Goal: Information Seeking & Learning: Learn about a topic

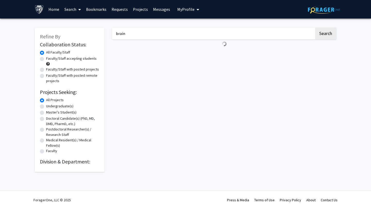
click at [172, 35] on input "brain" at bounding box center [213, 34] width 202 height 12
type input "neurosurgery"
click at [315, 28] on button "Search" at bounding box center [325, 34] width 21 height 12
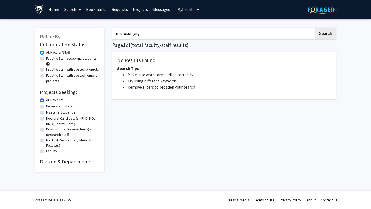
click at [237, 34] on input "neurosurgery" at bounding box center [213, 34] width 202 height 12
click at [124, 31] on input "neurosurgery" at bounding box center [213, 34] width 202 height 12
click at [51, 10] on link "Home" at bounding box center [54, 9] width 16 height 18
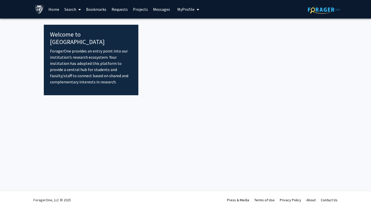
click at [70, 10] on link "Search" at bounding box center [73, 9] width 22 height 18
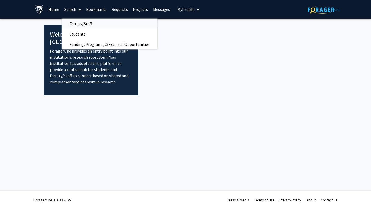
click at [75, 24] on span "Faculty/Staff" at bounding box center [81, 24] width 38 height 10
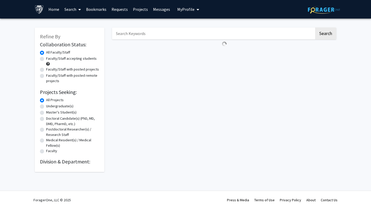
click at [316, 10] on img at bounding box center [324, 10] width 32 height 8
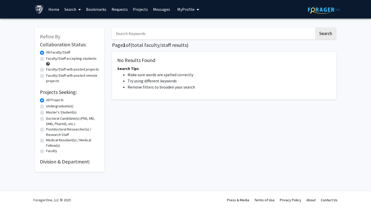
click at [313, 10] on img at bounding box center [324, 10] width 32 height 8
click at [37, 11] on img at bounding box center [39, 9] width 9 height 9
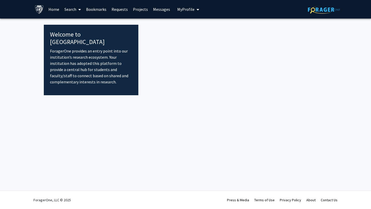
click at [37, 11] on img at bounding box center [39, 9] width 9 height 9
click at [103, 51] on p "ForagerOne provides an entry point into our institution’s research ecosystem. Y…" at bounding box center [91, 66] width 82 height 37
click at [307, 9] on div "Skip navigation Home Search Bookmarks Requests Projects Messages My Profile Sey…" at bounding box center [185, 9] width 309 height 19
click at [314, 11] on img at bounding box center [324, 10] width 32 height 8
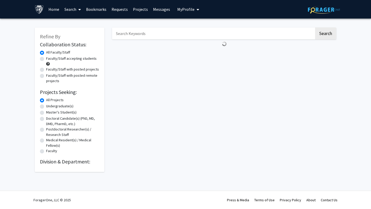
click at [185, 11] on span "My Profile" at bounding box center [185, 9] width 17 height 5
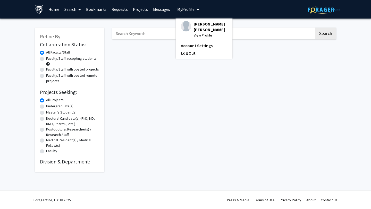
click at [184, 56] on link "Log Out" at bounding box center [204, 53] width 46 height 6
click at [189, 56] on link "Log Out" at bounding box center [204, 53] width 46 height 6
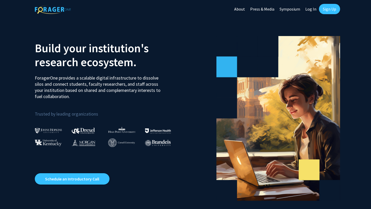
click at [313, 6] on link "Log In" at bounding box center [311, 9] width 16 height 18
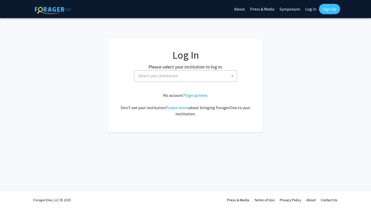
click at [189, 68] on label "Please select your institution to log in:" at bounding box center [185, 66] width 74 height 7
click at [185, 77] on span "Select your institution" at bounding box center [186, 76] width 100 height 11
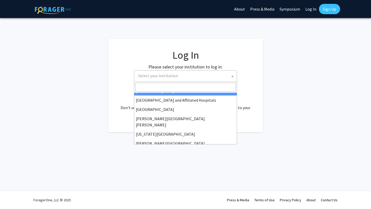
scroll to position [83, 0]
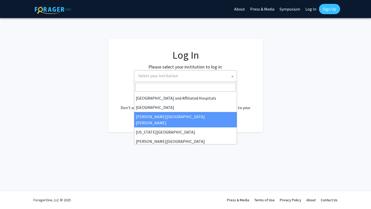
select select "1"
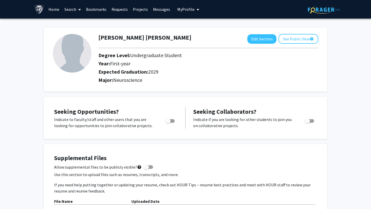
click at [55, 9] on link "Home" at bounding box center [54, 9] width 16 height 18
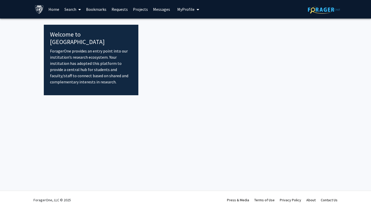
click at [70, 8] on link "Search" at bounding box center [73, 9] width 22 height 18
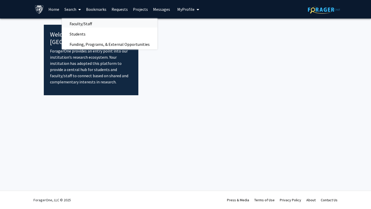
click at [80, 24] on span "Faculty/Staff" at bounding box center [81, 24] width 38 height 10
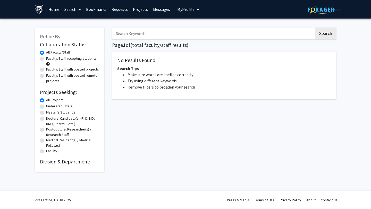
click at [123, 35] on input "Search Keywords" at bounding box center [213, 34] width 202 height 12
type input "brain"
click at [328, 30] on button "Search" at bounding box center [325, 34] width 21 height 12
click at [141, 8] on link "Projects" at bounding box center [140, 9] width 20 height 18
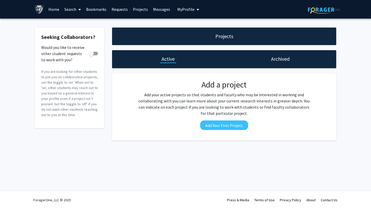
click at [115, 8] on link "Requests" at bounding box center [119, 9] width 21 height 18
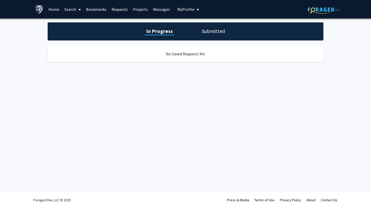
click at [94, 7] on link "Bookmarks" at bounding box center [95, 9] width 25 height 18
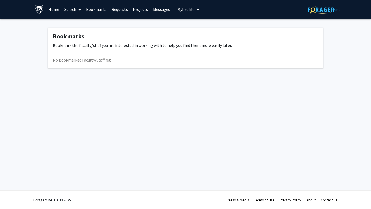
click at [75, 8] on link "Search" at bounding box center [73, 9] width 22 height 18
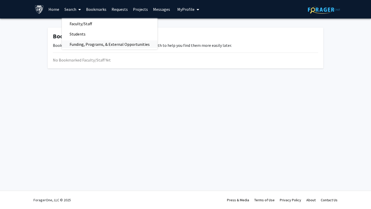
click at [78, 41] on span "Funding, Programs, & External Opportunities" at bounding box center [110, 44] width 96 height 10
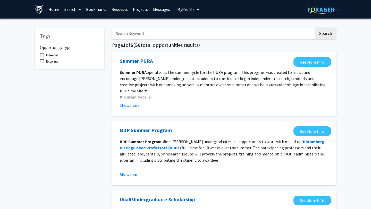
click at [73, 8] on link "Search" at bounding box center [73, 9] width 22 height 18
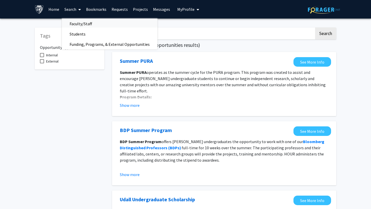
click at [75, 20] on span "Faculty/Staff" at bounding box center [81, 24] width 38 height 10
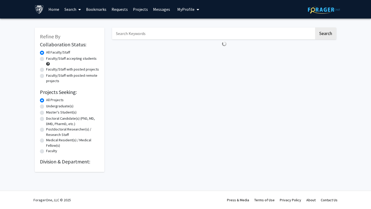
click at [58, 59] on label "Faculty/Staff accepting students" at bounding box center [71, 58] width 50 height 5
click at [49, 59] on input "Faculty/Staff accepting students" at bounding box center [47, 57] width 3 height 3
radio input "true"
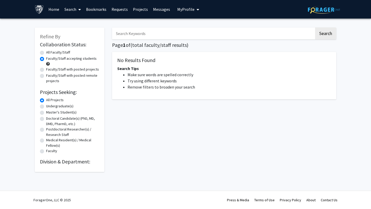
click at [59, 119] on label "Doctoral Candidate(s) (PhD, MD, DMD, PharmD, etc.)" at bounding box center [72, 121] width 53 height 11
click at [49, 119] on input "Doctoral Candidate(s) (PhD, MD, DMD, PharmD, etc.)" at bounding box center [47, 117] width 3 height 3
radio input "true"
click at [59, 130] on label "Postdoctoral Researcher(s) / Research Staff" at bounding box center [72, 132] width 53 height 11
click at [49, 130] on input "Postdoctoral Researcher(s) / Research Staff" at bounding box center [47, 128] width 3 height 3
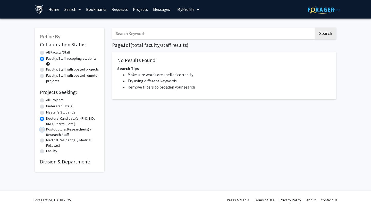
radio input "true"
click at [58, 142] on label "Medical Resident(s) / Medical Fellow(s)" at bounding box center [72, 143] width 53 height 11
click at [49, 141] on input "Medical Resident(s) / Medical Fellow(s)" at bounding box center [47, 139] width 3 height 3
radio input "true"
click at [55, 151] on label "Faculty" at bounding box center [51, 150] width 11 height 5
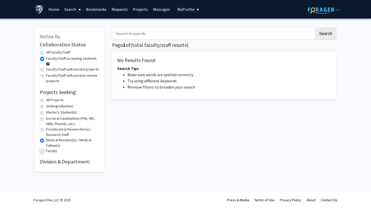
click at [49, 151] on input "Faculty" at bounding box center [47, 149] width 3 height 3
radio input "true"
click at [312, 6] on img at bounding box center [324, 10] width 32 height 8
radio input "true"
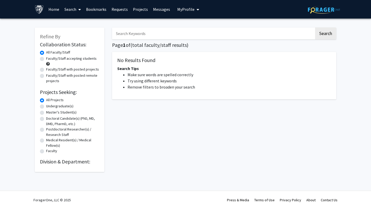
click at [58, 13] on link "Home" at bounding box center [54, 9] width 16 height 18
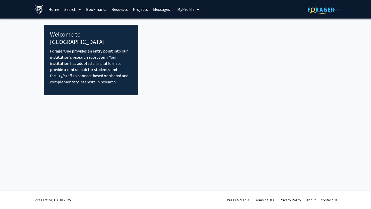
click at [62, 37] on h4 "Welcome to [GEOGRAPHIC_DATA]" at bounding box center [91, 38] width 82 height 15
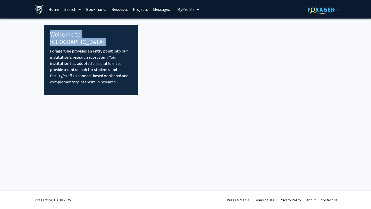
click at [62, 37] on h4 "Welcome to [GEOGRAPHIC_DATA]" at bounding box center [91, 38] width 82 height 15
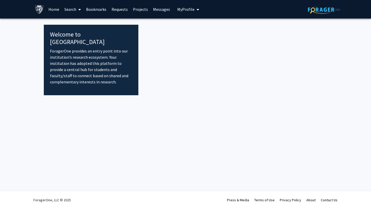
click at [62, 53] on p "ForagerOne provides an entry point into our institution’s research ecosystem. Y…" at bounding box center [91, 66] width 82 height 37
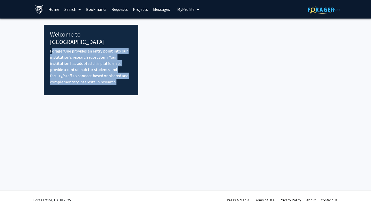
click at [62, 53] on p "ForagerOne provides an entry point into our institution’s research ecosystem. Y…" at bounding box center [91, 66] width 82 height 37
click at [63, 75] on p "ForagerOne provides an entry point into our institution’s research ecosystem. Y…" at bounding box center [91, 66] width 82 height 37
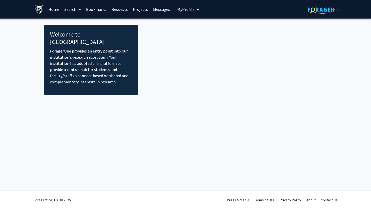
click at [70, 9] on link "Search" at bounding box center [73, 9] width 22 height 18
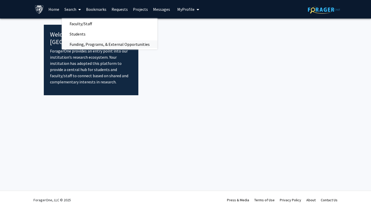
click at [82, 42] on span "Funding, Programs, & External Opportunities" at bounding box center [110, 44] width 96 height 10
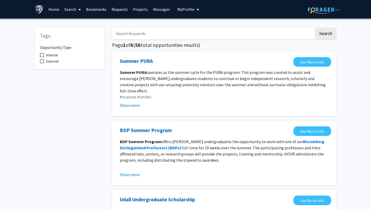
click at [76, 6] on span at bounding box center [78, 10] width 5 height 18
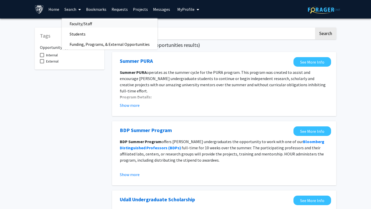
click at [81, 24] on span "Faculty/Staff" at bounding box center [81, 24] width 38 height 10
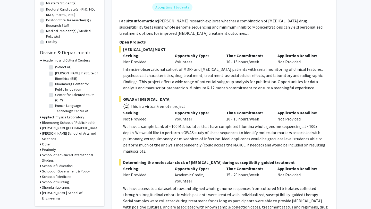
scroll to position [127, 0]
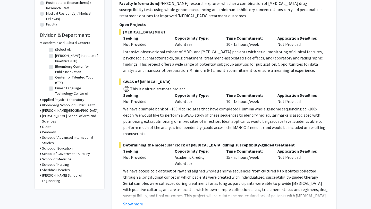
click at [45, 157] on h3 "School of Medicine" at bounding box center [56, 159] width 29 height 5
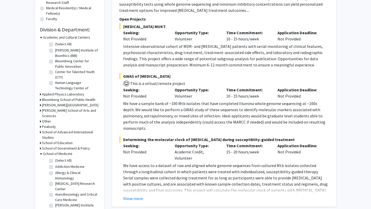
scroll to position [0, 0]
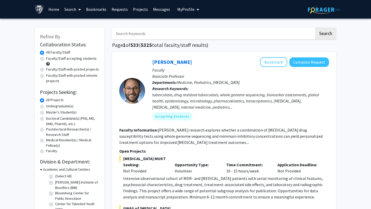
click at [71, 59] on label "Faculty/Staff accepting students" at bounding box center [71, 58] width 50 height 5
click at [49, 59] on input "Faculty/Staff accepting students" at bounding box center [47, 57] width 3 height 3
radio input "true"
click at [147, 32] on input "Search Keywords" at bounding box center [213, 34] width 202 height 12
type input "neurosurgery"
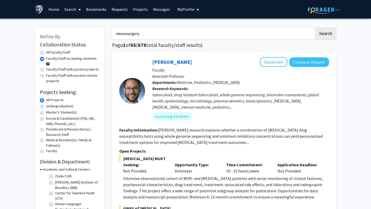
click at [325, 35] on button "Search" at bounding box center [325, 34] width 21 height 12
radio input "true"
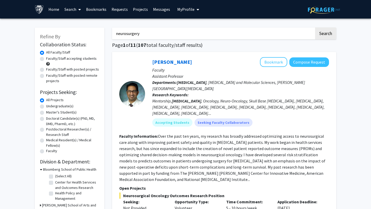
click at [79, 57] on label "Faculty/Staff accepting students" at bounding box center [71, 58] width 50 height 5
click at [49, 57] on input "Faculty/Staff accepting students" at bounding box center [47, 57] width 3 height 3
radio input "true"
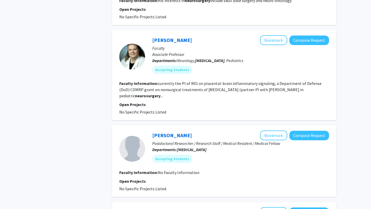
scroll to position [795, 0]
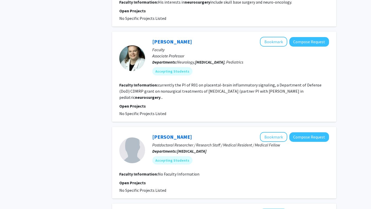
click at [135, 95] on b "neurosurgery" at bounding box center [147, 97] width 25 height 5
click at [146, 82] on fg-read-more "currently the PI of R01 on placental-brain inflammatory signaling, a Department…" at bounding box center [220, 91] width 202 height 18
click at [168, 38] on link "Lauren Jantzie" at bounding box center [172, 41] width 40 height 6
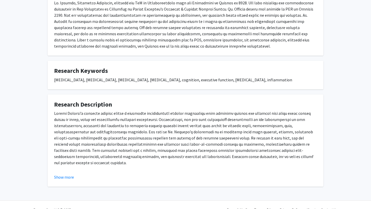
scroll to position [119, 0]
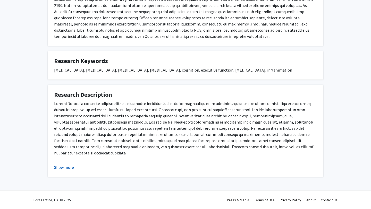
click at [68, 169] on button "Show more" at bounding box center [64, 167] width 20 height 6
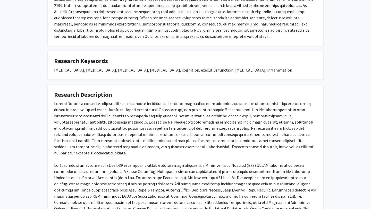
scroll to position [169, 0]
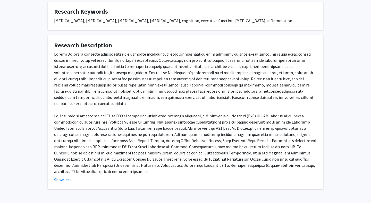
click at [108, 109] on div at bounding box center [185, 113] width 263 height 124
copy div "R01"
click at [145, 175] on fg-card "Research Description Show less" at bounding box center [186, 112] width 276 height 154
click at [62, 115] on div at bounding box center [185, 113] width 263 height 124
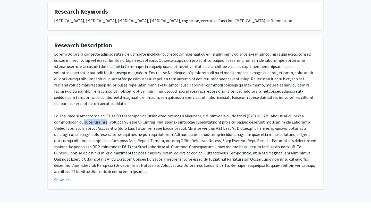
click at [62, 115] on div at bounding box center [185, 113] width 263 height 124
copy div "hydrocephalus"
click at [227, 97] on div at bounding box center [185, 113] width 263 height 124
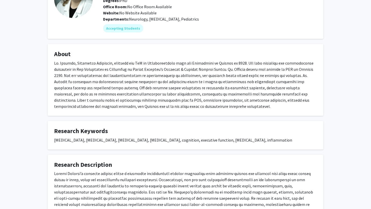
scroll to position [0, 0]
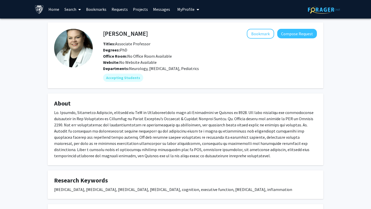
click at [171, 59] on div "Office Room: No Office Room Available" at bounding box center [209, 56] width 221 height 6
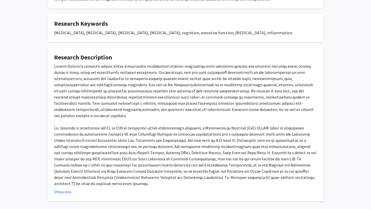
scroll to position [164, 0]
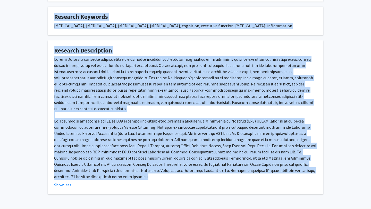
drag, startPoint x: 104, startPoint y: 33, endPoint x: 336, endPoint y: 167, distance: 268.2
click at [336, 167] on div "Lauren Jantzie Bookmark Compose Request Titles: Associate Professor Degrees: Ph…" at bounding box center [185, 33] width 371 height 356
copy div "Lauren Jantzie Bookmark Compose Request Titles: Associate Professor Degrees: Ph…"
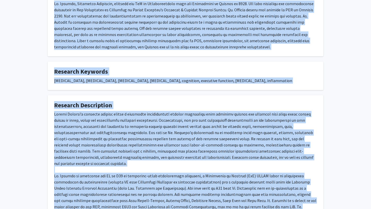
scroll to position [0, 0]
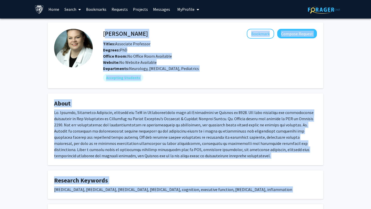
click at [109, 35] on h4 "Lauren Jantzie" at bounding box center [125, 34] width 45 height 10
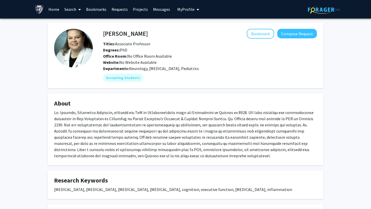
drag, startPoint x: 109, startPoint y: 35, endPoint x: 133, endPoint y: 34, distance: 24.7
click at [133, 35] on h4 "Lauren Jantzie" at bounding box center [125, 34] width 45 height 10
click at [175, 91] on div "Lauren Jantzie Bookmark Compose Request Titles: Associate Professor Degrees: Ph…" at bounding box center [185, 190] width 283 height 336
click at [134, 32] on h4 "Lauren Jantzie" at bounding box center [125, 34] width 45 height 10
drag, startPoint x: 134, startPoint y: 32, endPoint x: 110, endPoint y: 32, distance: 24.5
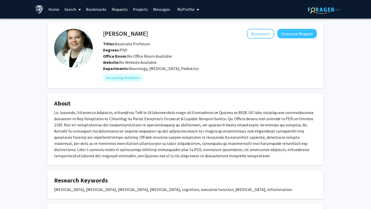
click at [109, 32] on h4 "Lauren Jantzie" at bounding box center [125, 34] width 45 height 10
copy h4 "Lauren Jantzie"
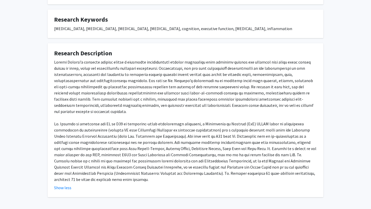
scroll to position [169, 0]
